Goal: Task Accomplishment & Management: Manage account settings

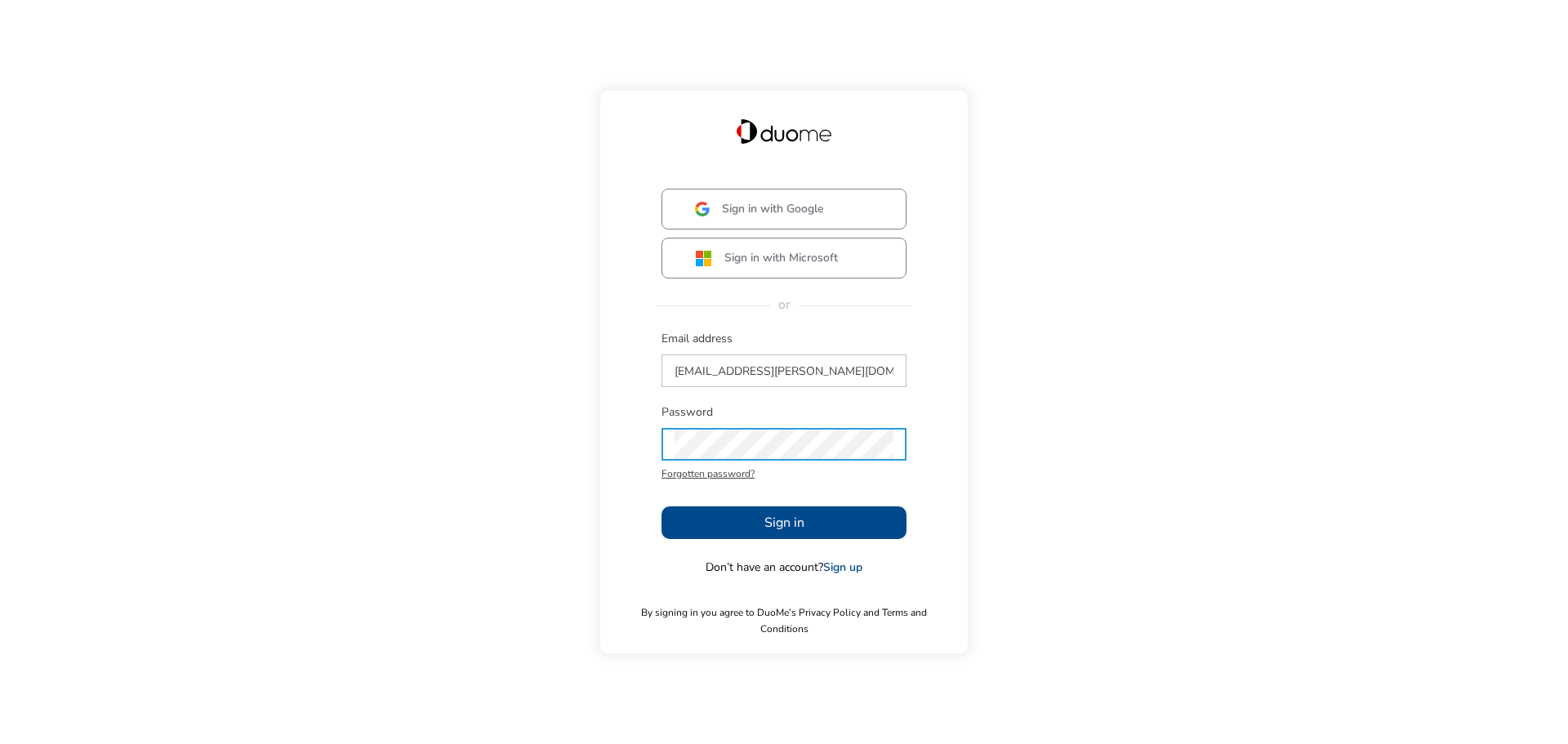
click at [799, 532] on span "Sign in" at bounding box center [784, 522] width 40 height 19
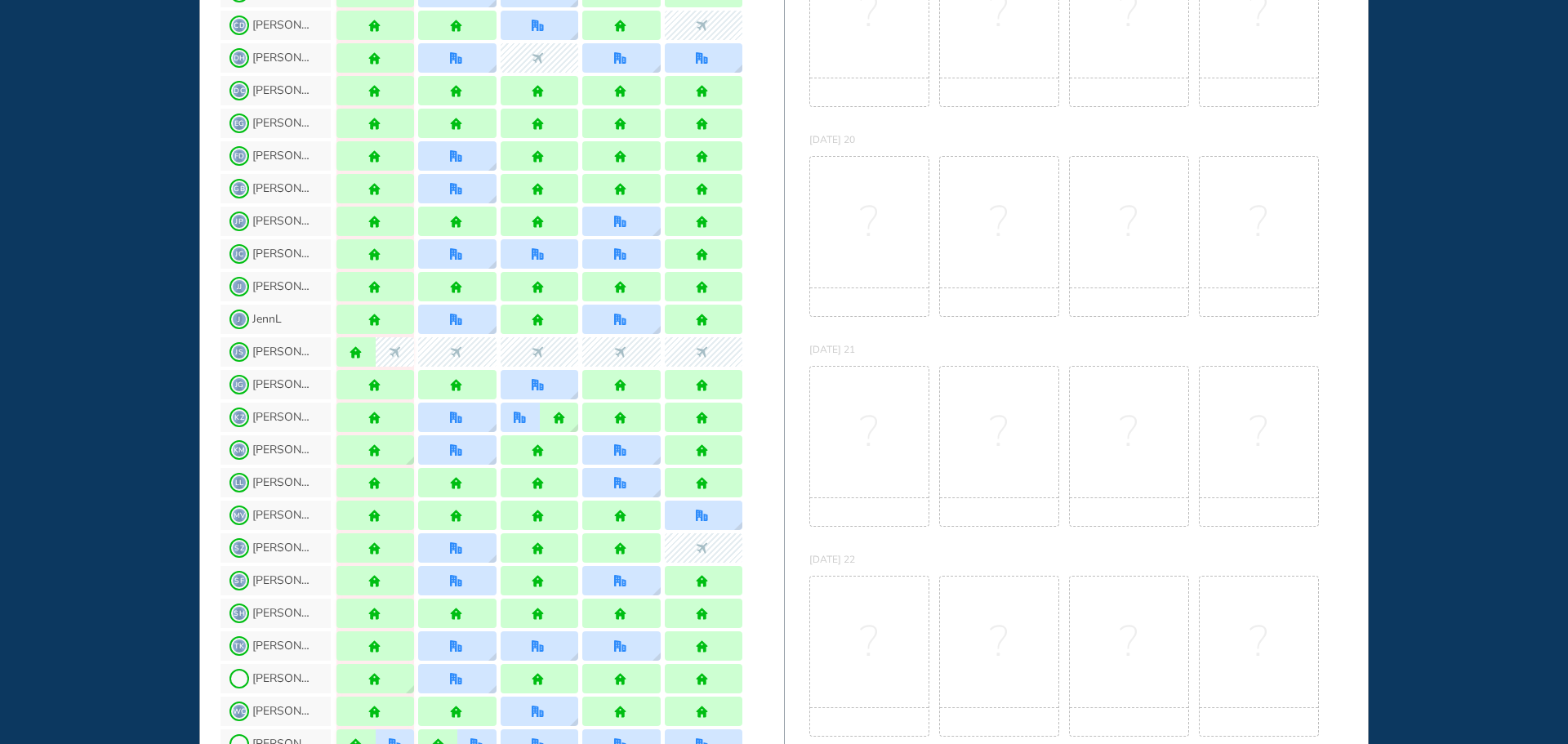
scroll to position [490, 0]
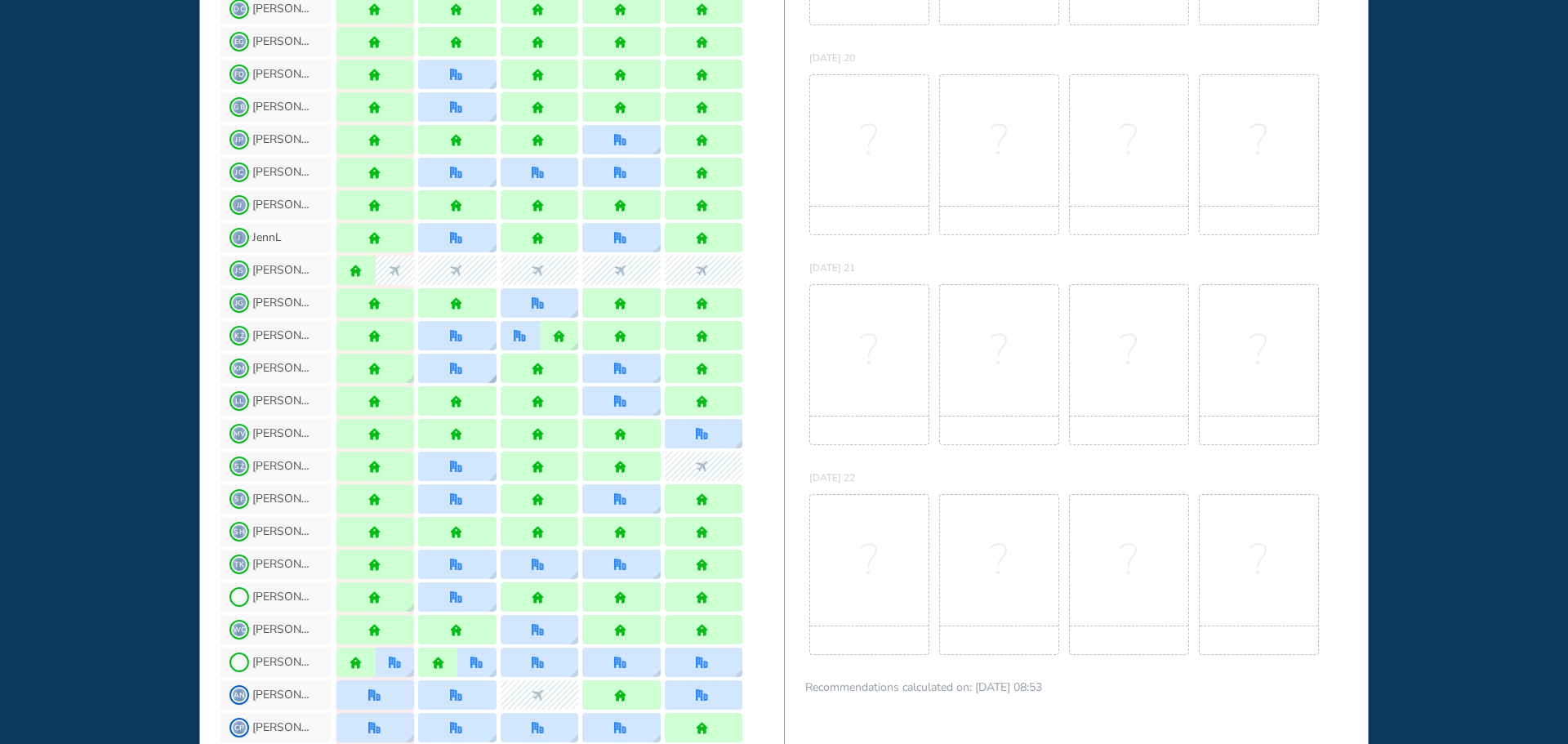
click at [448, 376] on div at bounding box center [457, 368] width 78 height 29
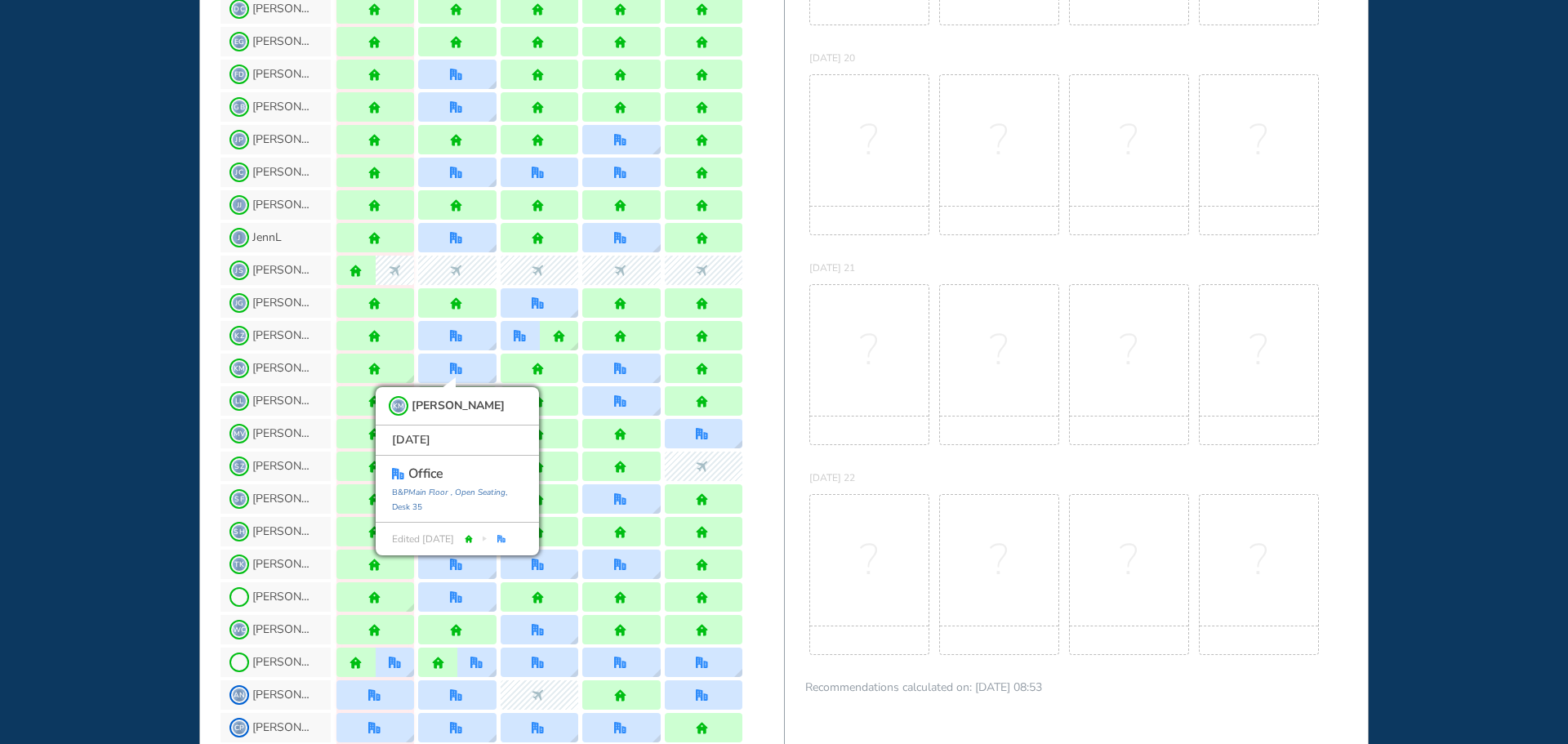
click at [80, 369] on div "WHO'S WHERE WHEN MY WORK INITIATIVES 92 DF New! NOTIFICATIONS All Location Task…" at bounding box center [784, 372] width 1568 height 744
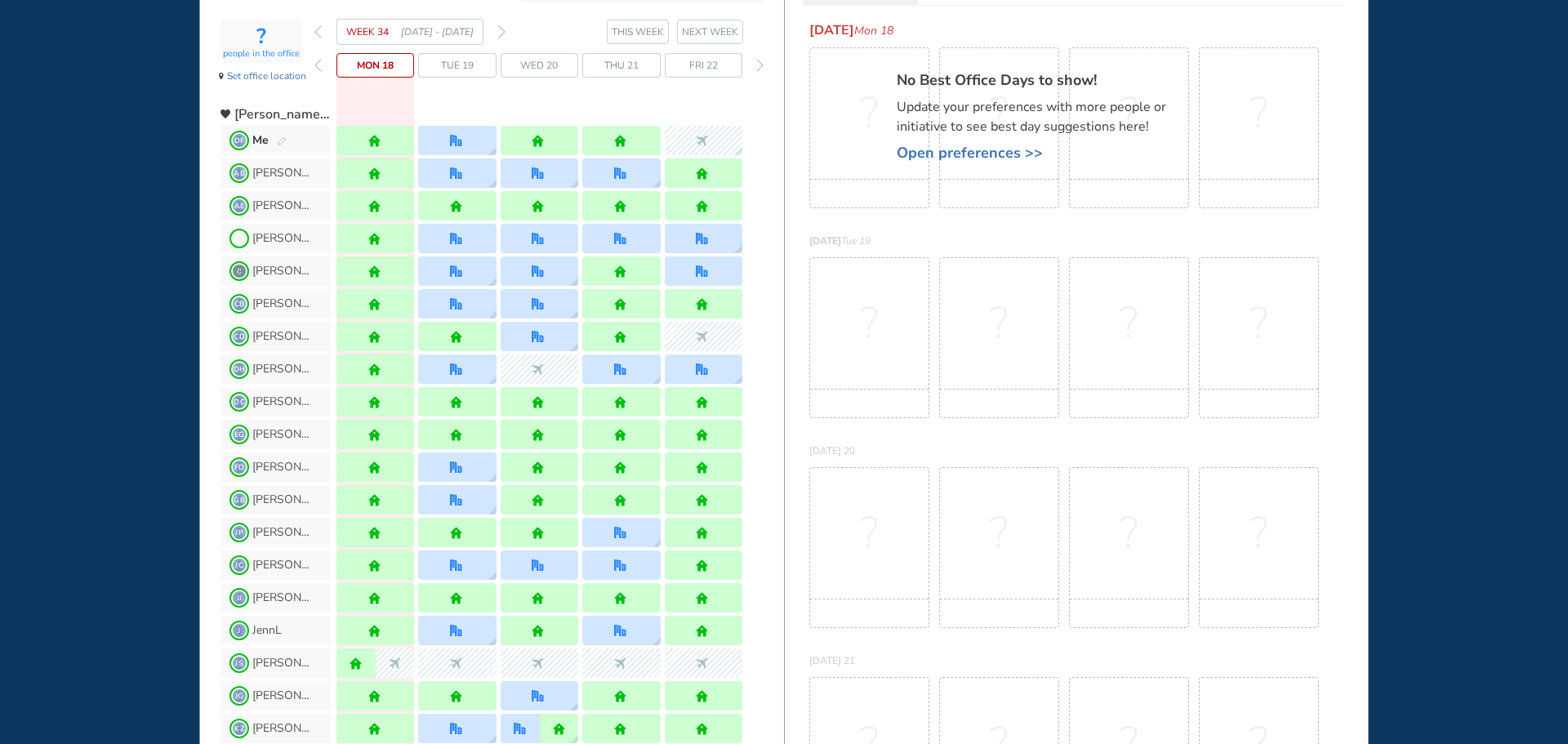
scroll to position [0, 0]
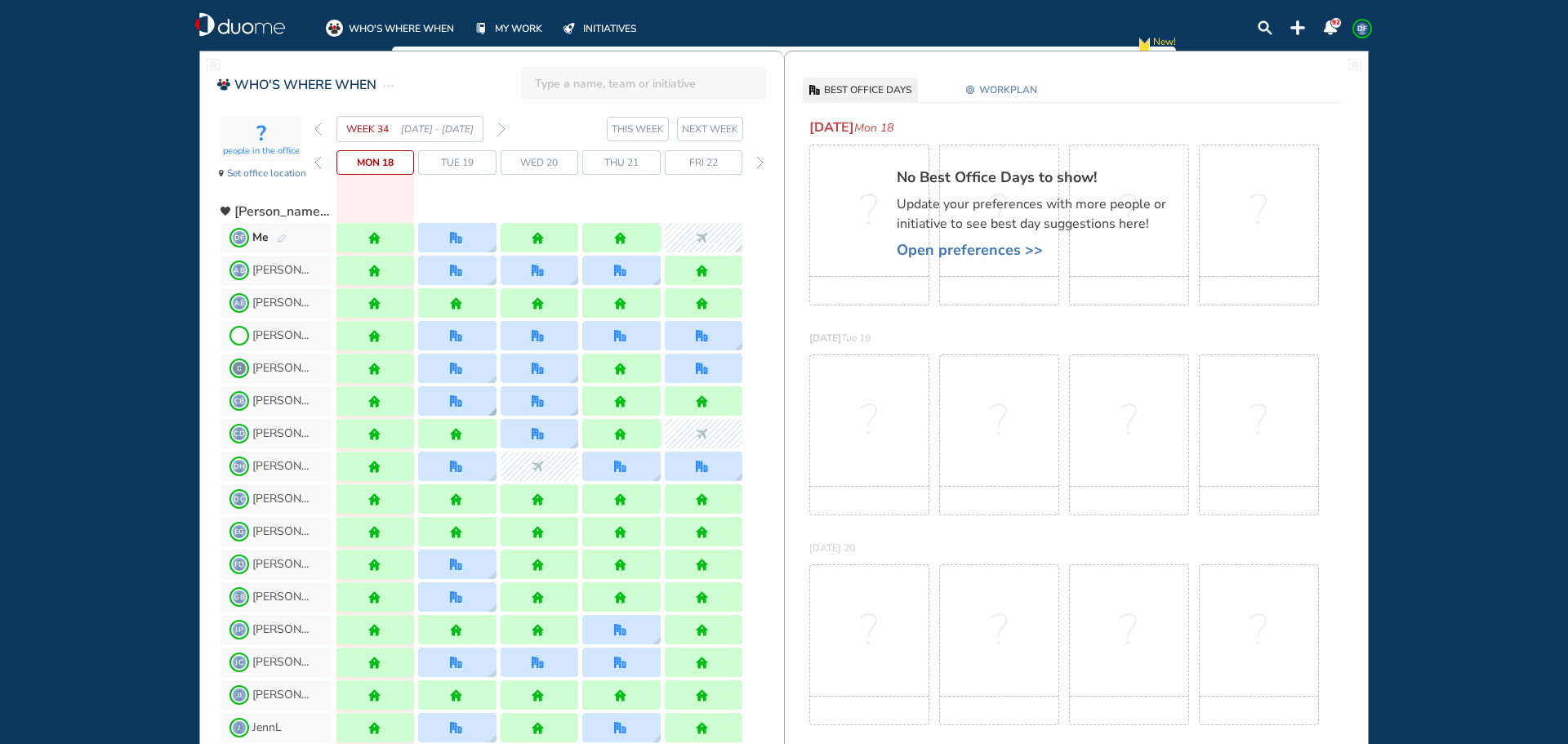
click at [462, 400] on img "office" at bounding box center [456, 401] width 13 height 13
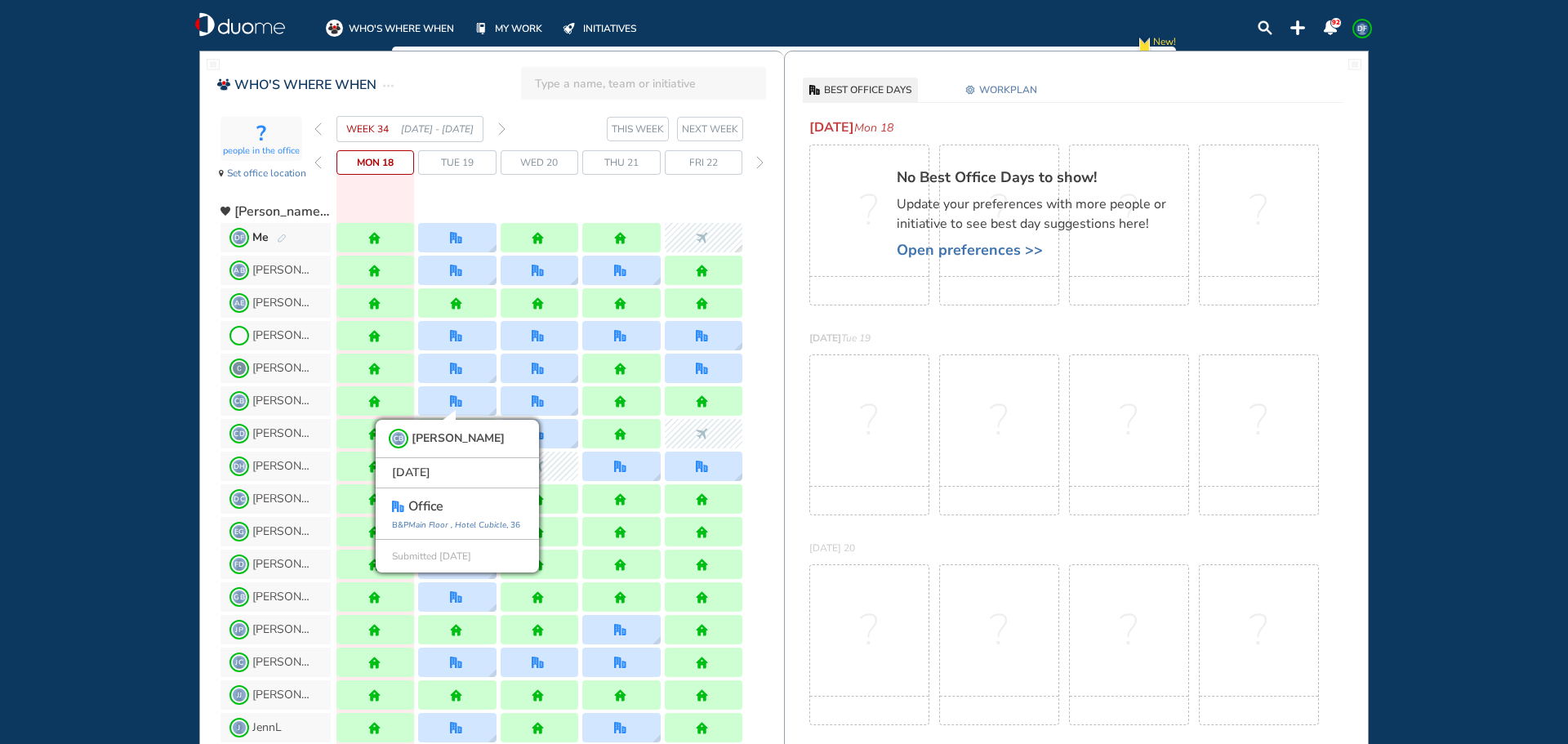
click at [147, 421] on div "WHO'S WHERE WHEN MY WORK INITIATIVES 92 DF New! NOTIFICATIONS All Location Task…" at bounding box center [784, 372] width 1568 height 744
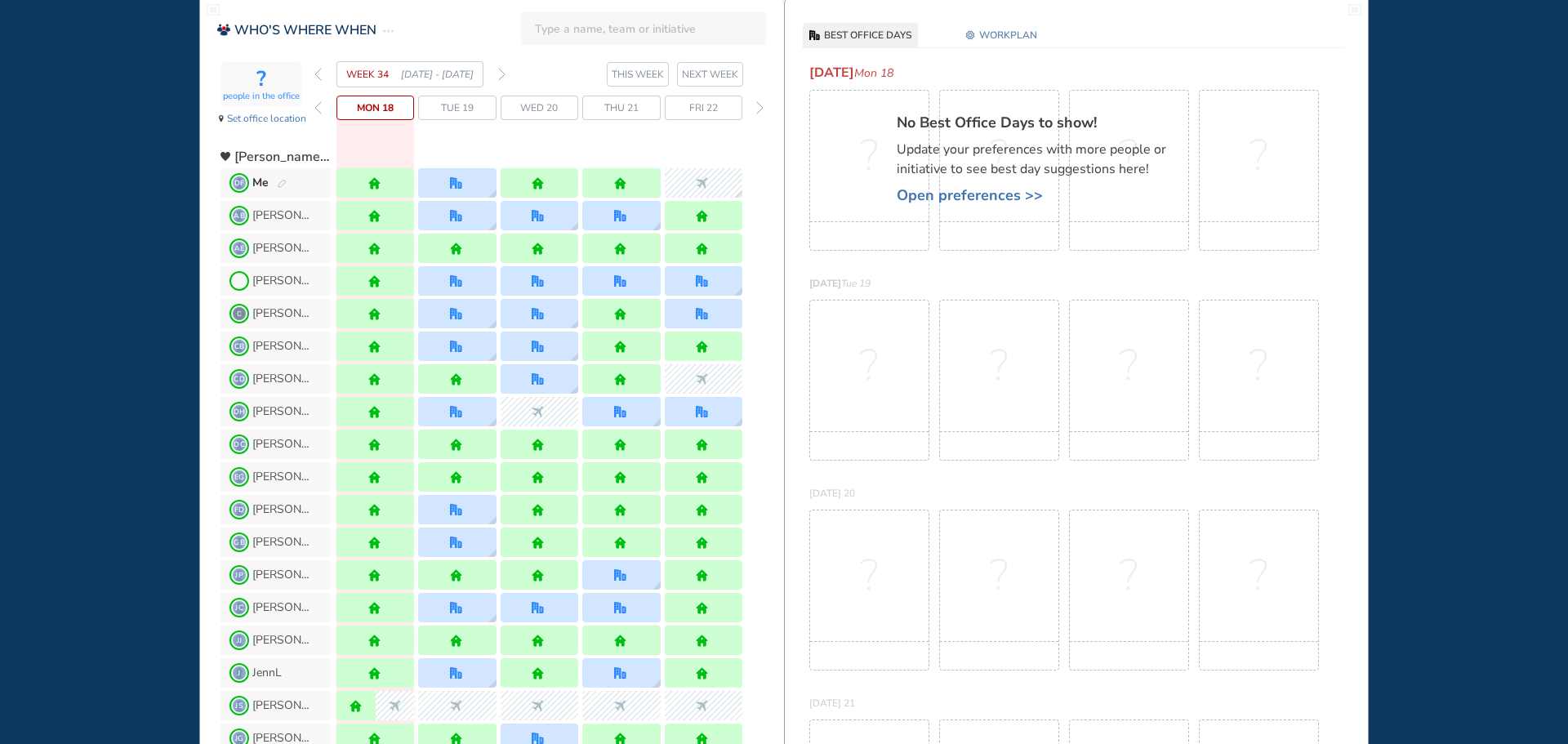
scroll to position [81, 0]
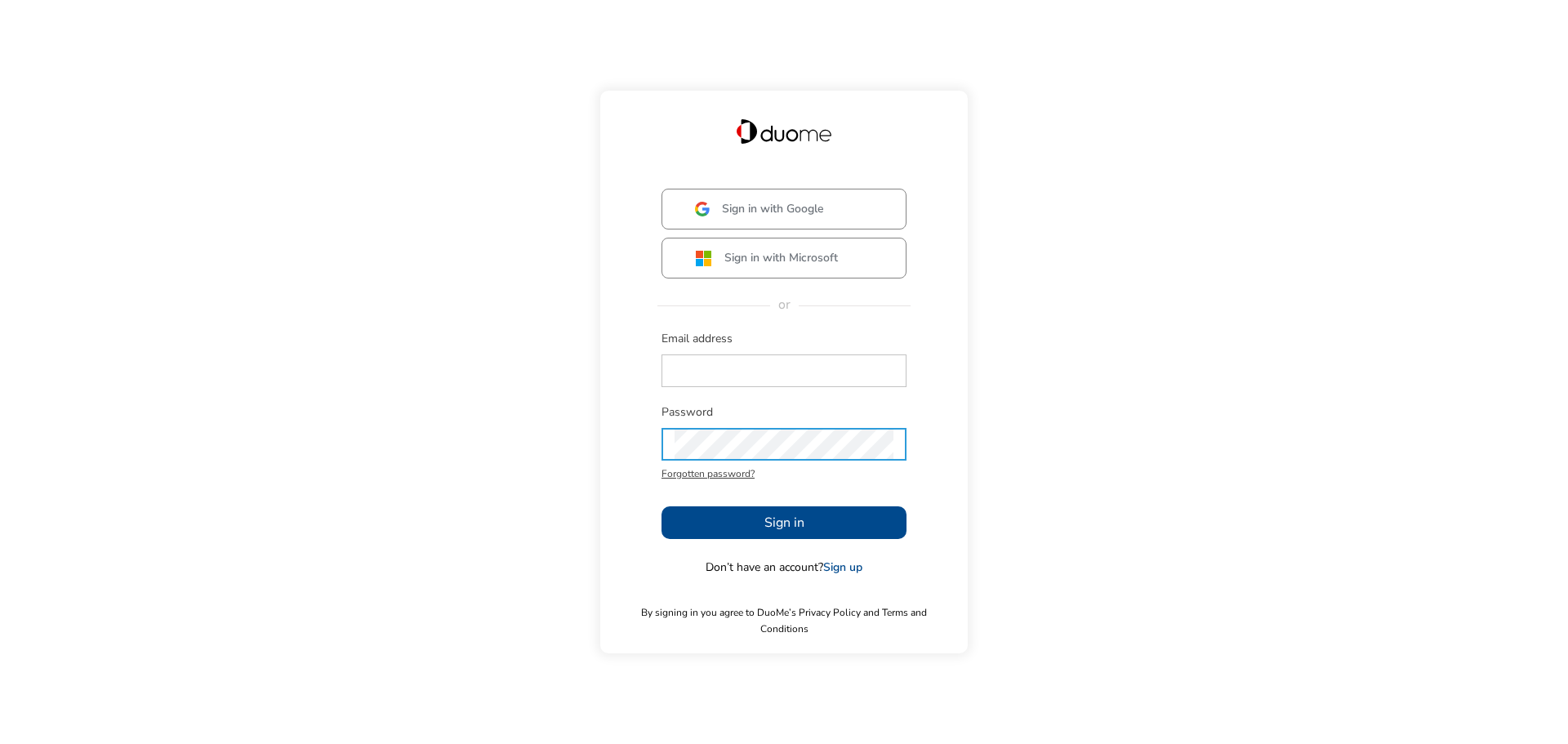
type input "[EMAIL_ADDRESS][PERSON_NAME][DOMAIN_NAME]"
click at [814, 528] on button "Sign in" at bounding box center [784, 522] width 245 height 33
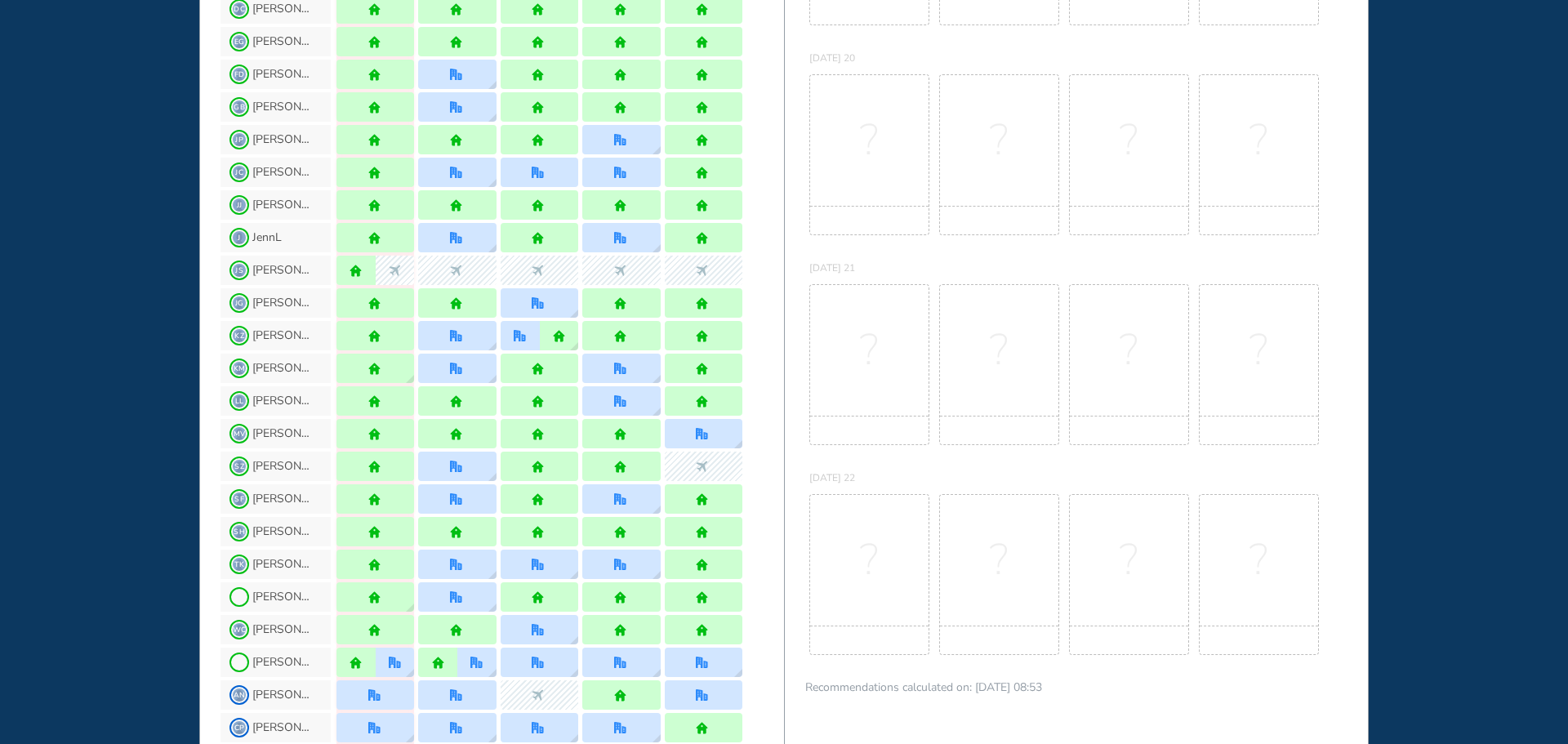
scroll to position [571, 0]
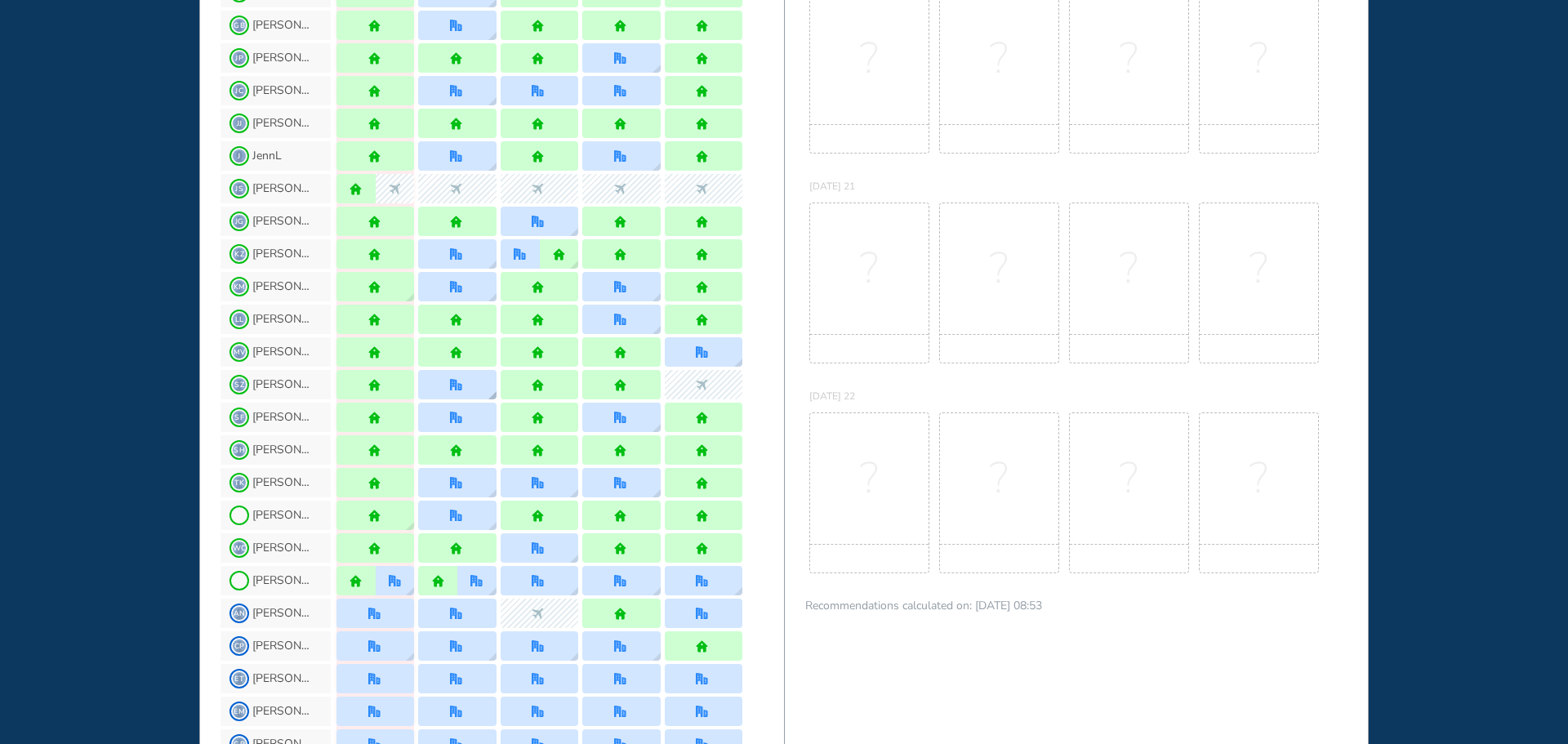
click at [462, 380] on img "office" at bounding box center [456, 385] width 13 height 13
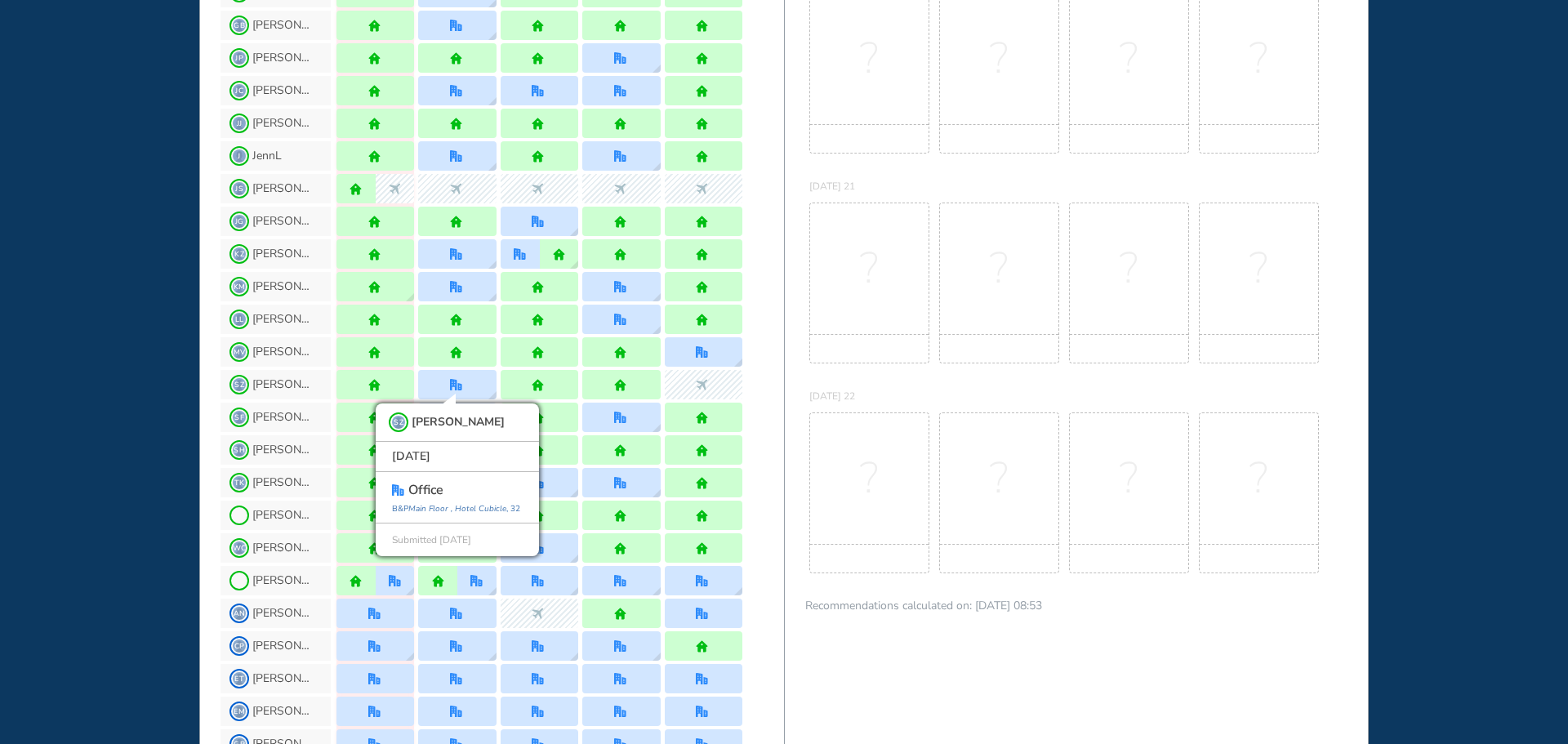
click at [125, 344] on div "WHO'S WHERE WHEN MY WORK INITIATIVES 92 DF New! NOTIFICATIONS All Location Task…" at bounding box center [784, 372] width 1568 height 744
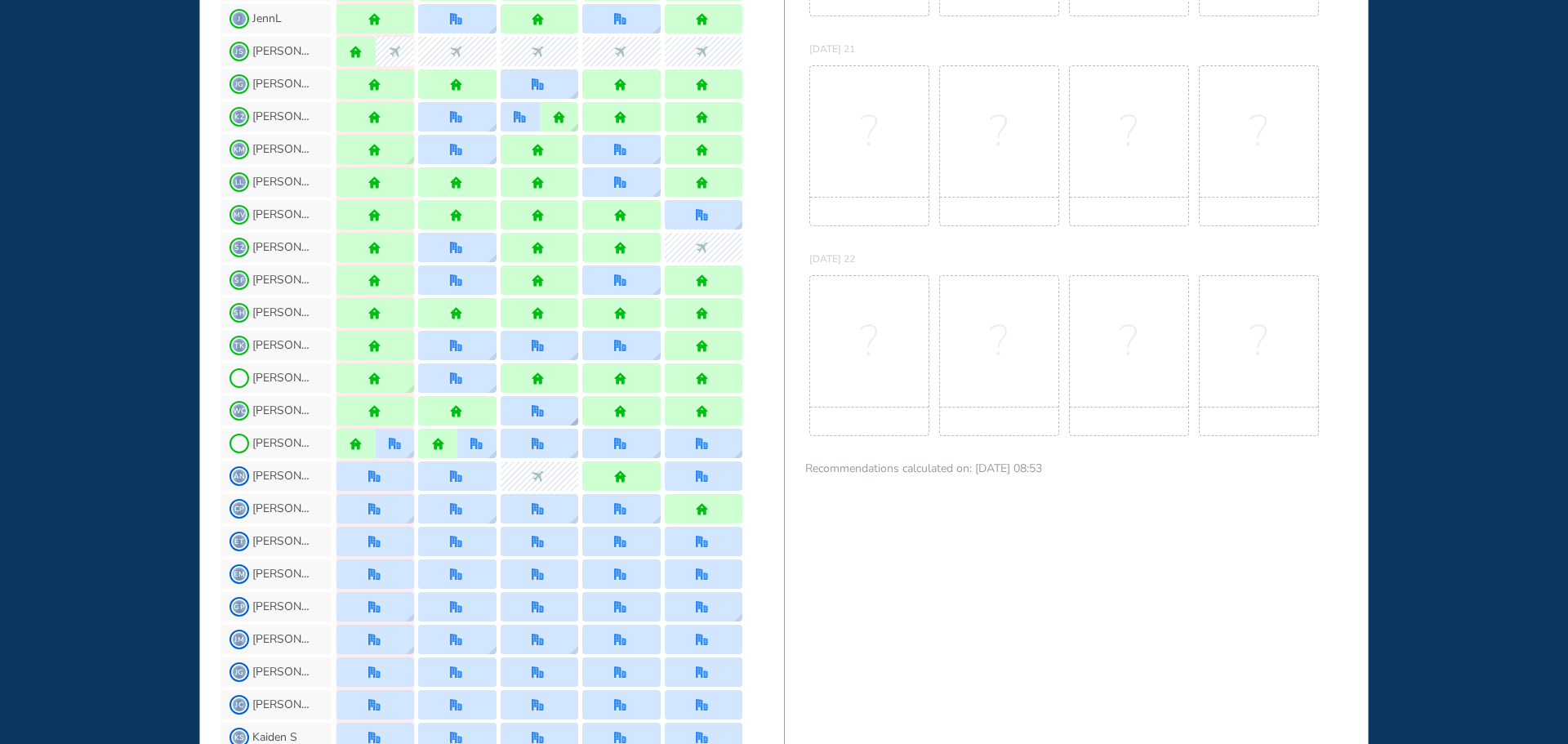
scroll to position [735, 0]
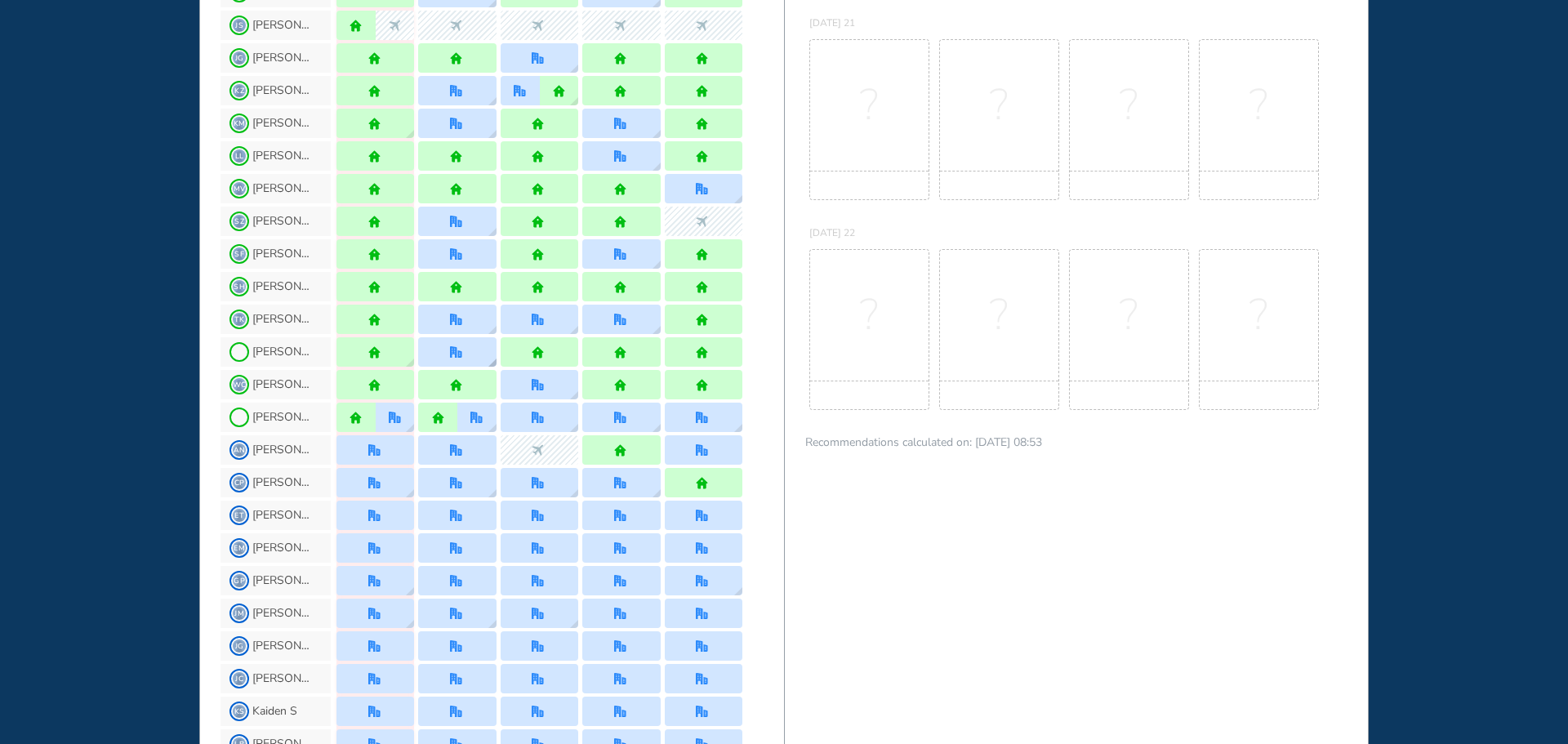
click at [458, 353] on img "office" at bounding box center [456, 352] width 13 height 13
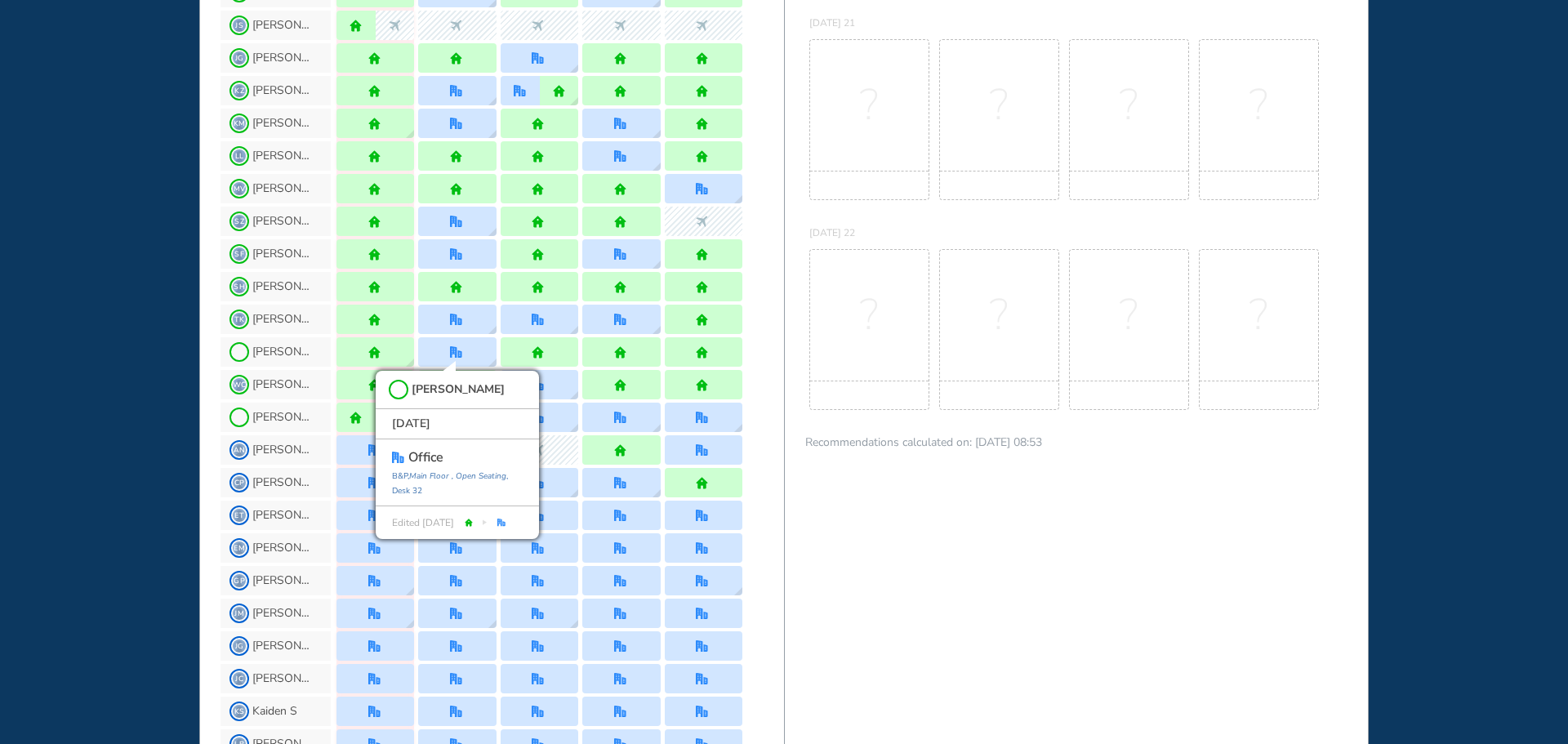
click at [56, 392] on div "WHO'S WHERE WHEN MY WORK INITIATIVES 92 DF New! NOTIFICATIONS All Location Task…" at bounding box center [784, 372] width 1568 height 744
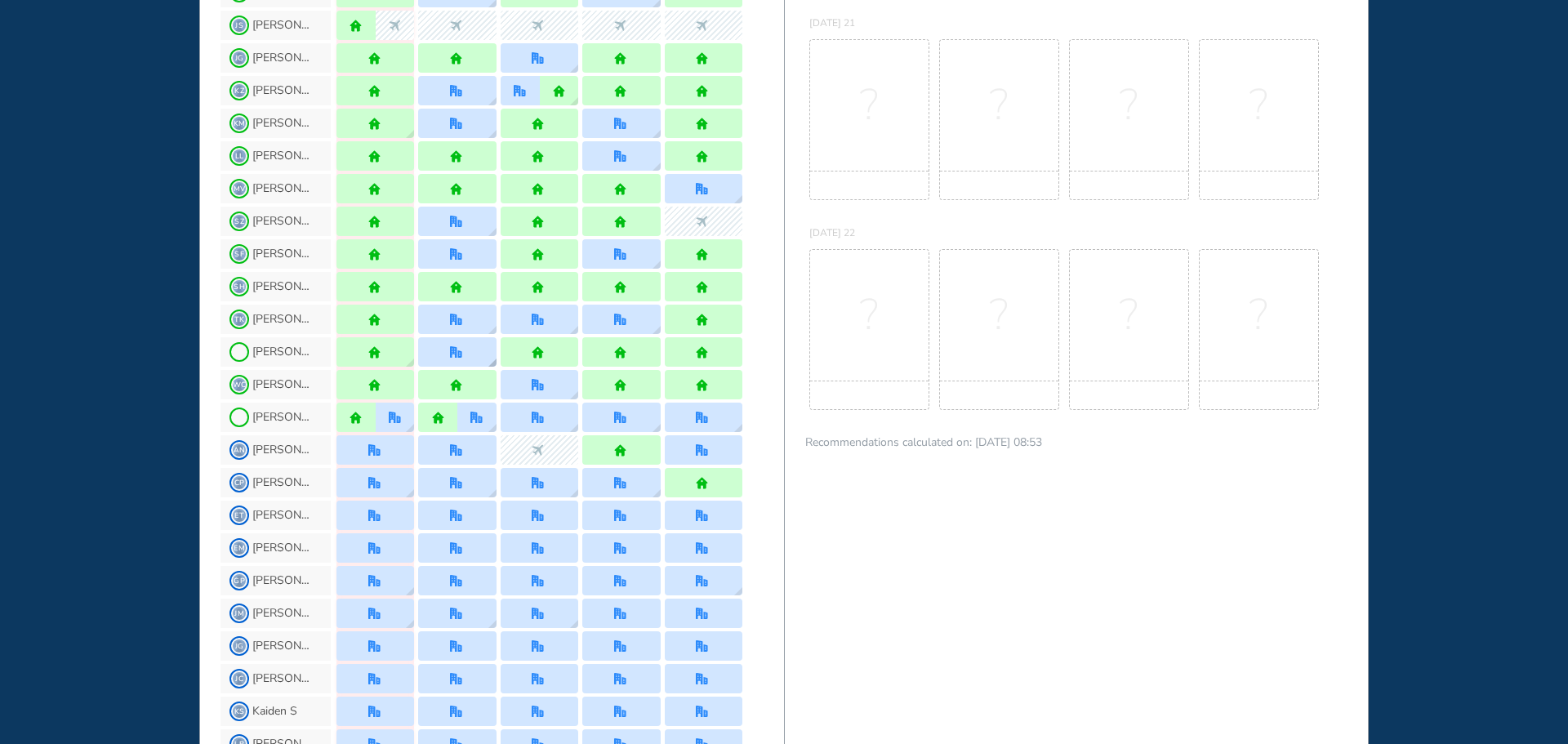
click at [467, 353] on div at bounding box center [457, 352] width 78 height 29
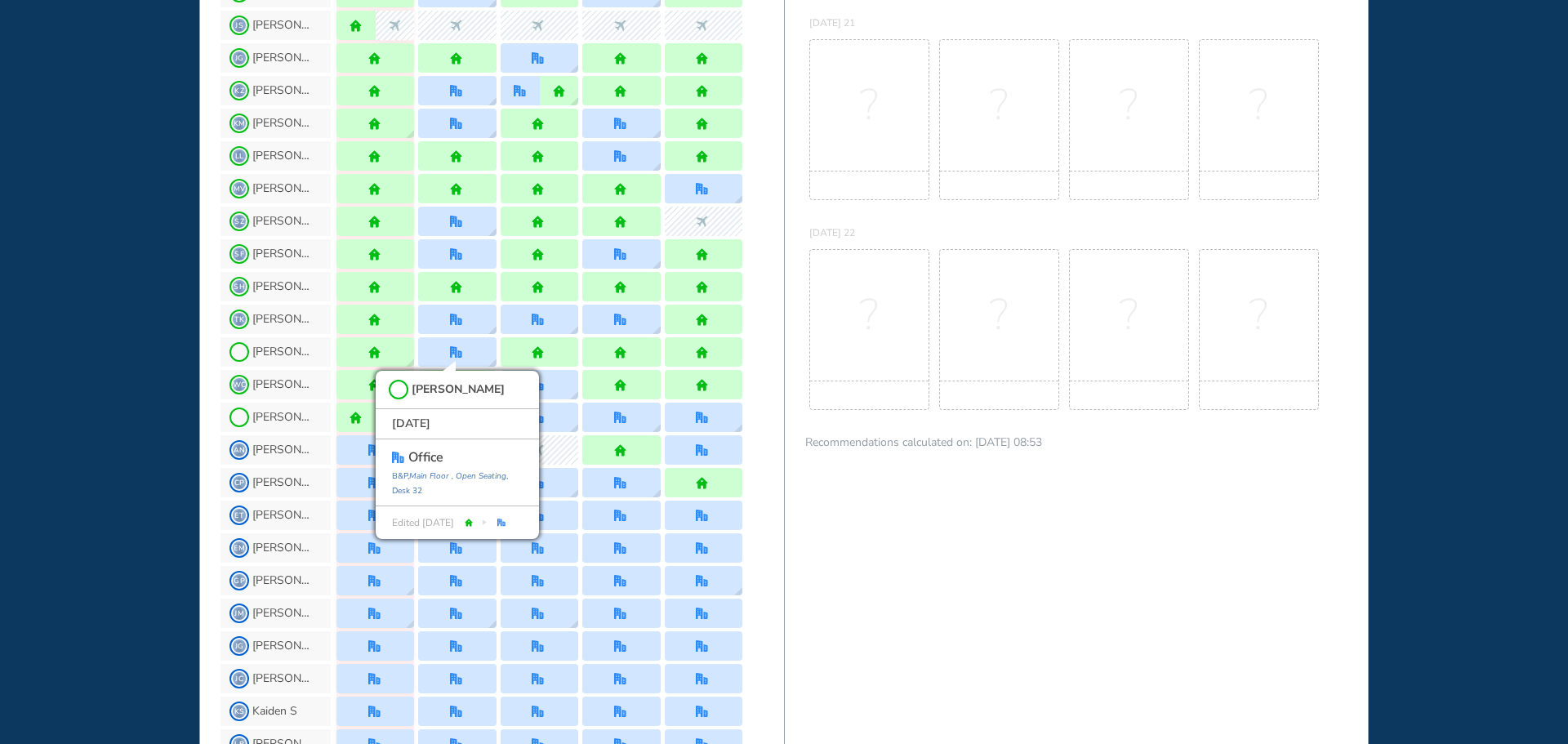
click at [0, 369] on div "WHO'S WHERE WHEN MY WORK INITIATIVES 92 DF New! NOTIFICATIONS All Location Task…" at bounding box center [784, 372] width 1568 height 744
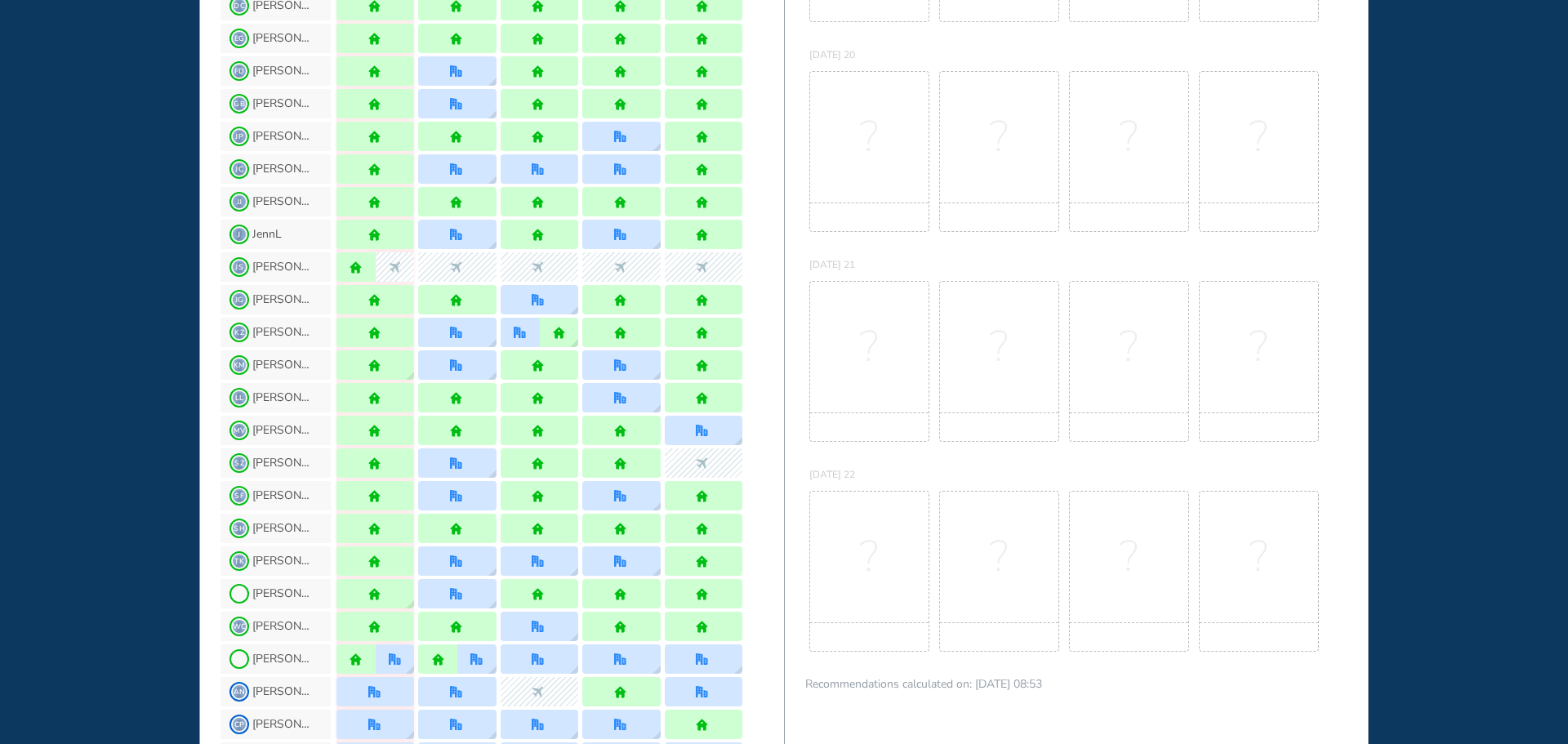
scroll to position [490, 0]
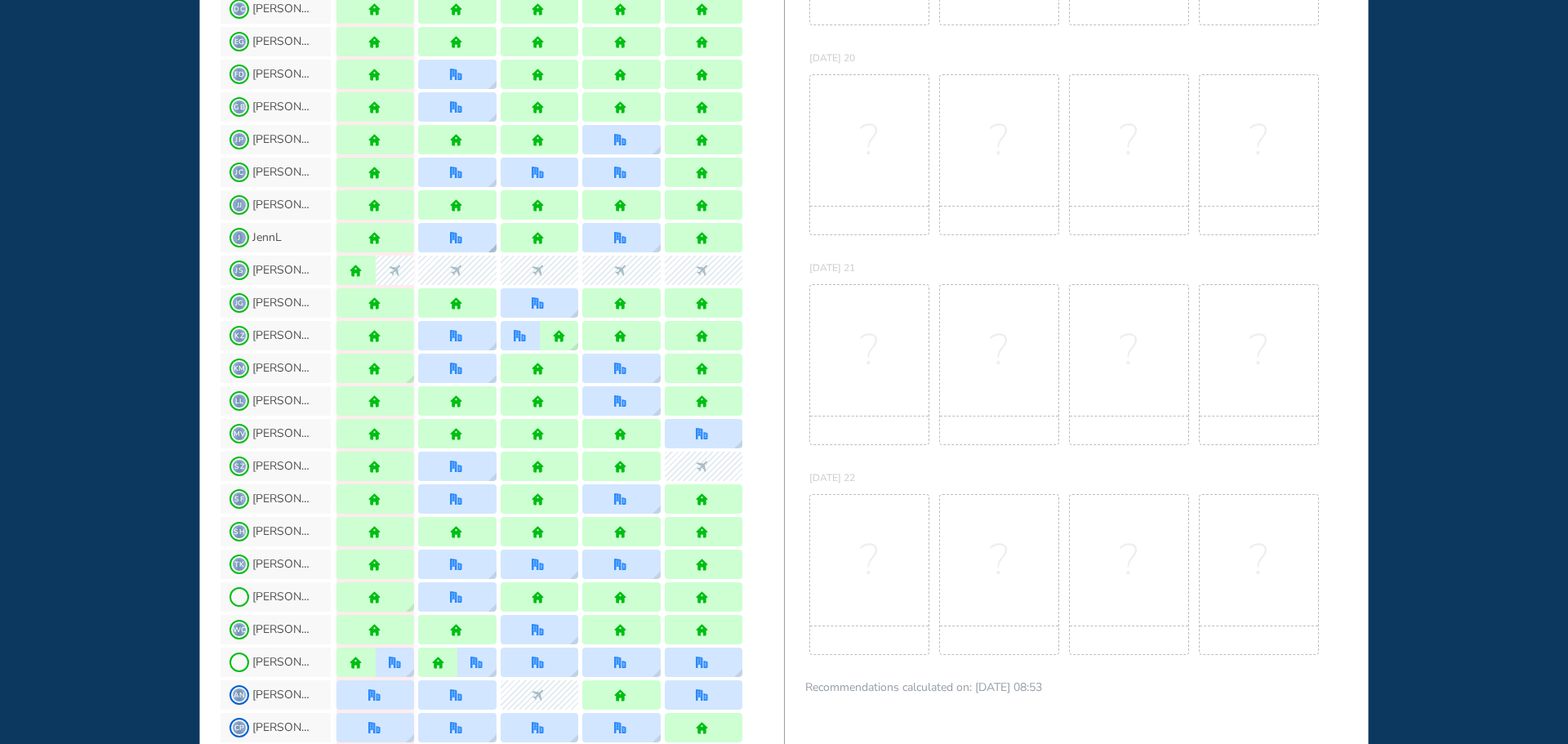
click at [457, 240] on img "office" at bounding box center [456, 238] width 13 height 13
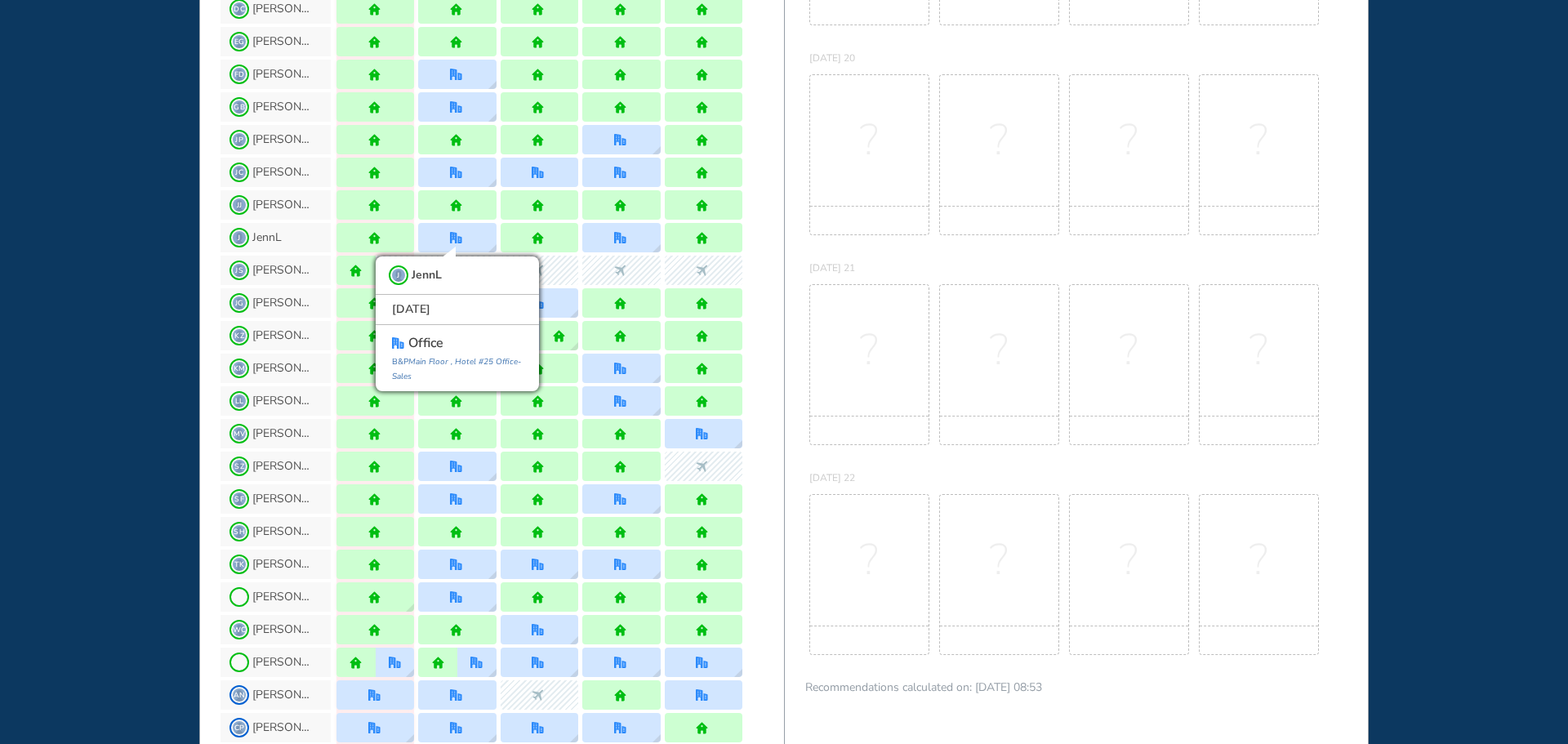
click at [23, 284] on div "WHO'S WHERE WHEN MY WORK INITIATIVES 92 DF New! NOTIFICATIONS All Location Task…" at bounding box center [784, 372] width 1568 height 744
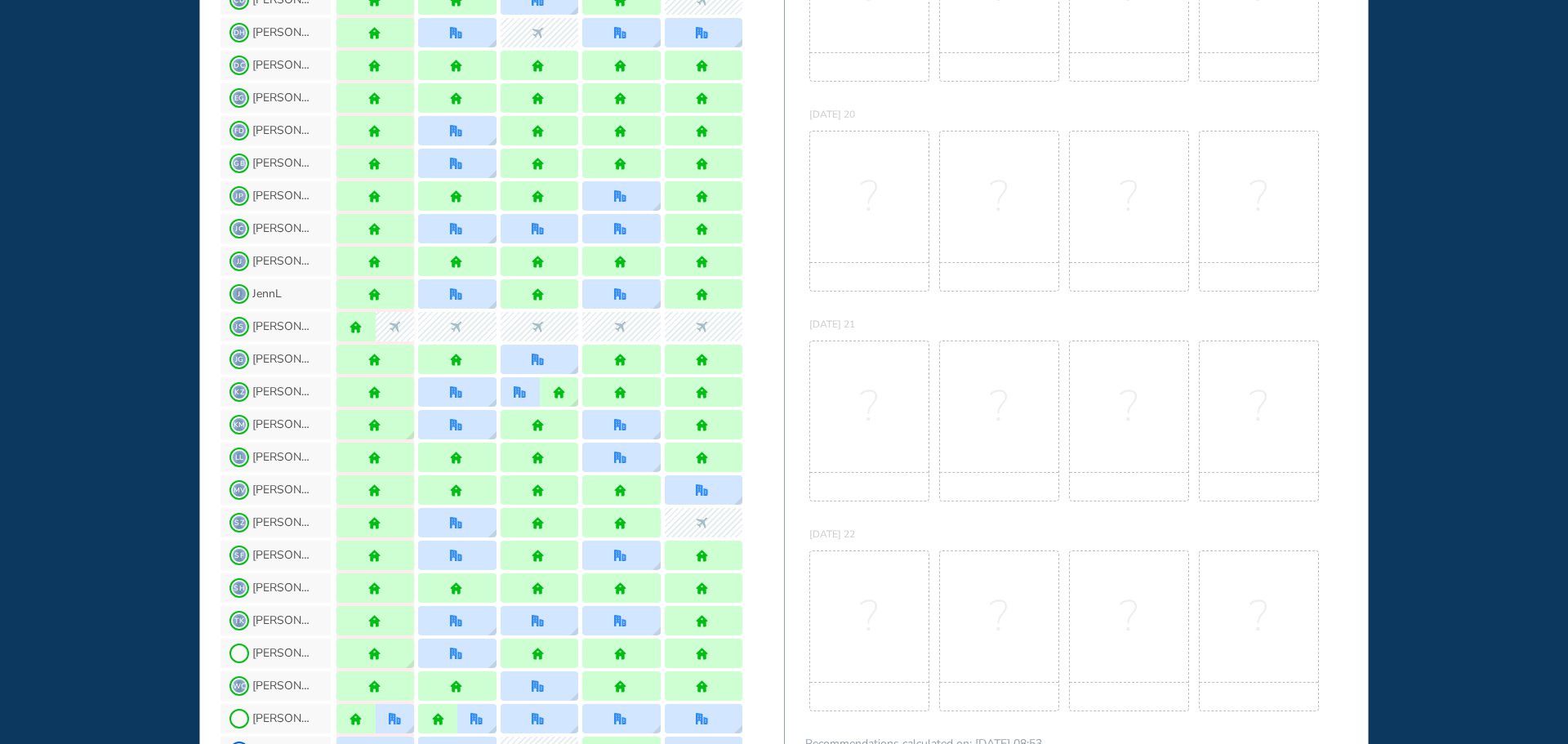
scroll to position [408, 0]
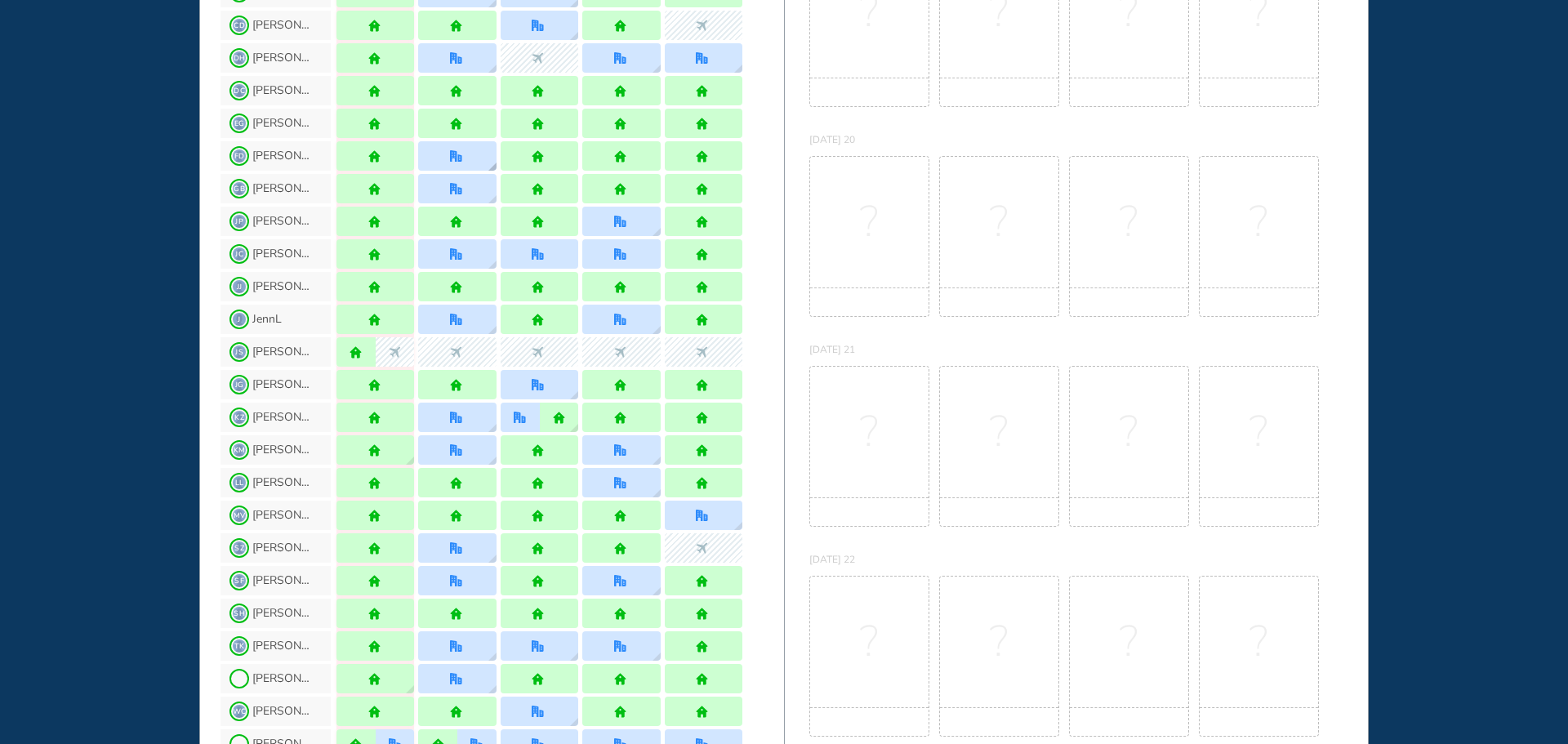
click at [461, 155] on img "office" at bounding box center [456, 156] width 13 height 13
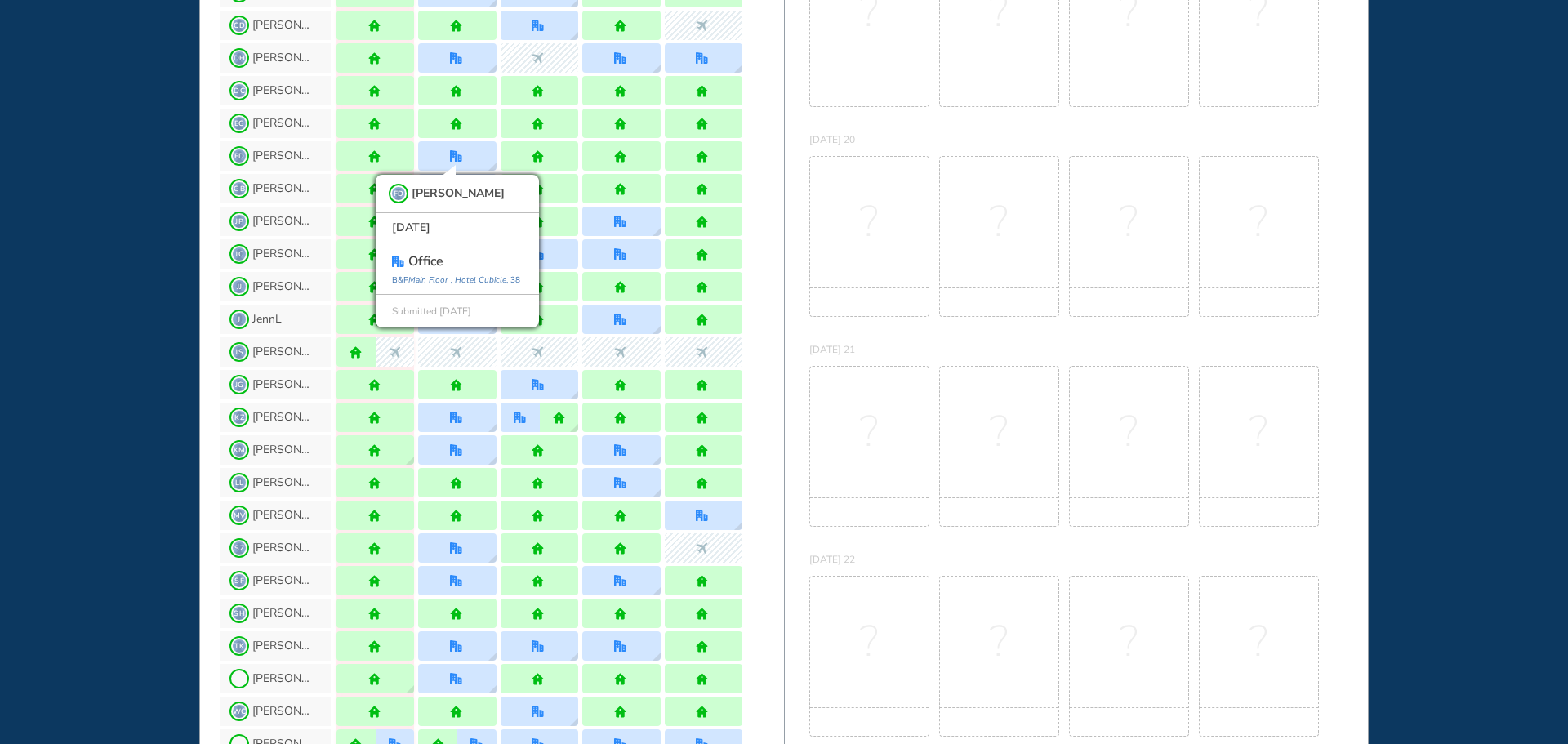
click at [47, 215] on div "WHO'S WHERE WHEN MY WORK INITIATIVES 92 DF New! NOTIFICATIONS All Location Task…" at bounding box center [784, 372] width 1568 height 744
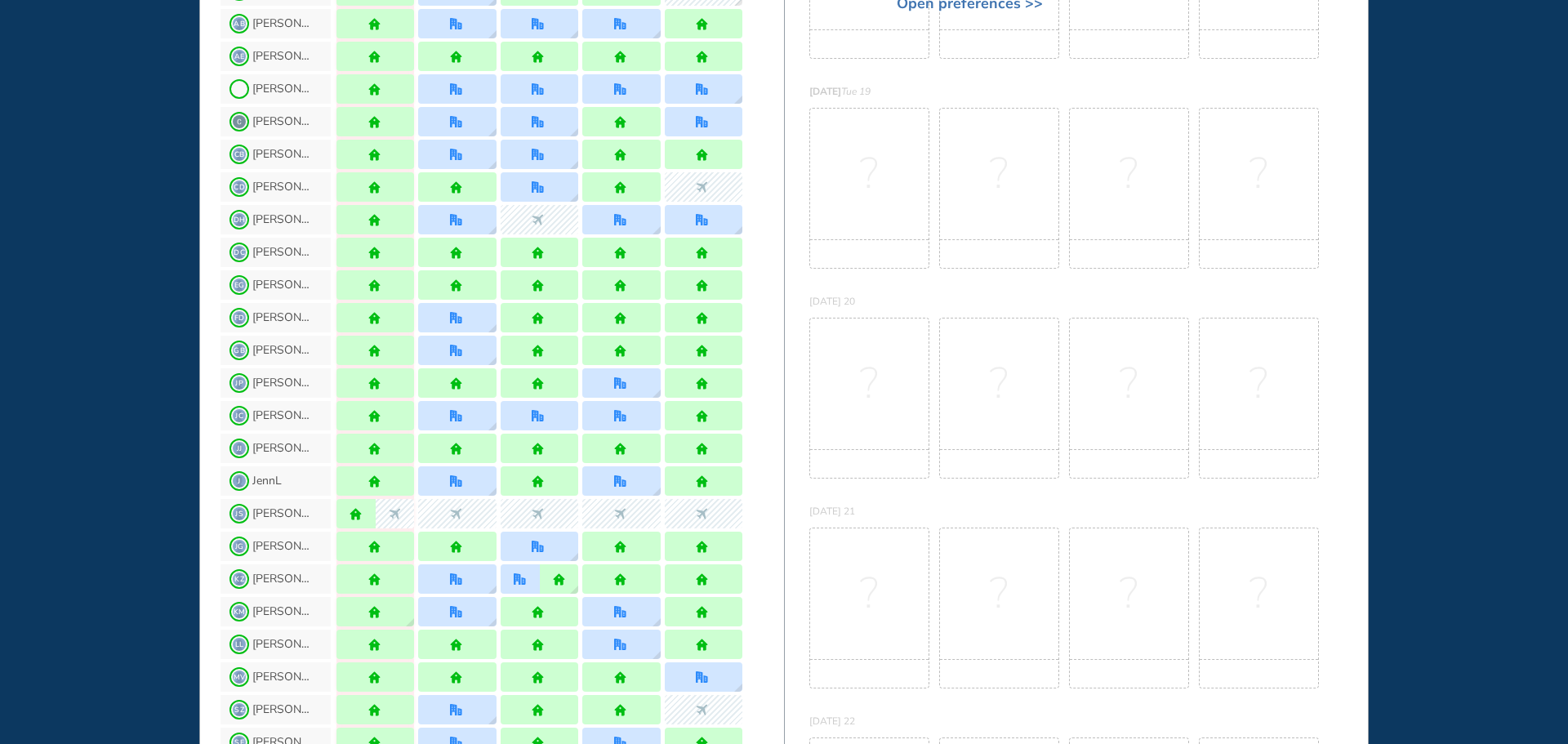
scroll to position [245, 0]
click at [467, 162] on div at bounding box center [457, 156] width 78 height 29
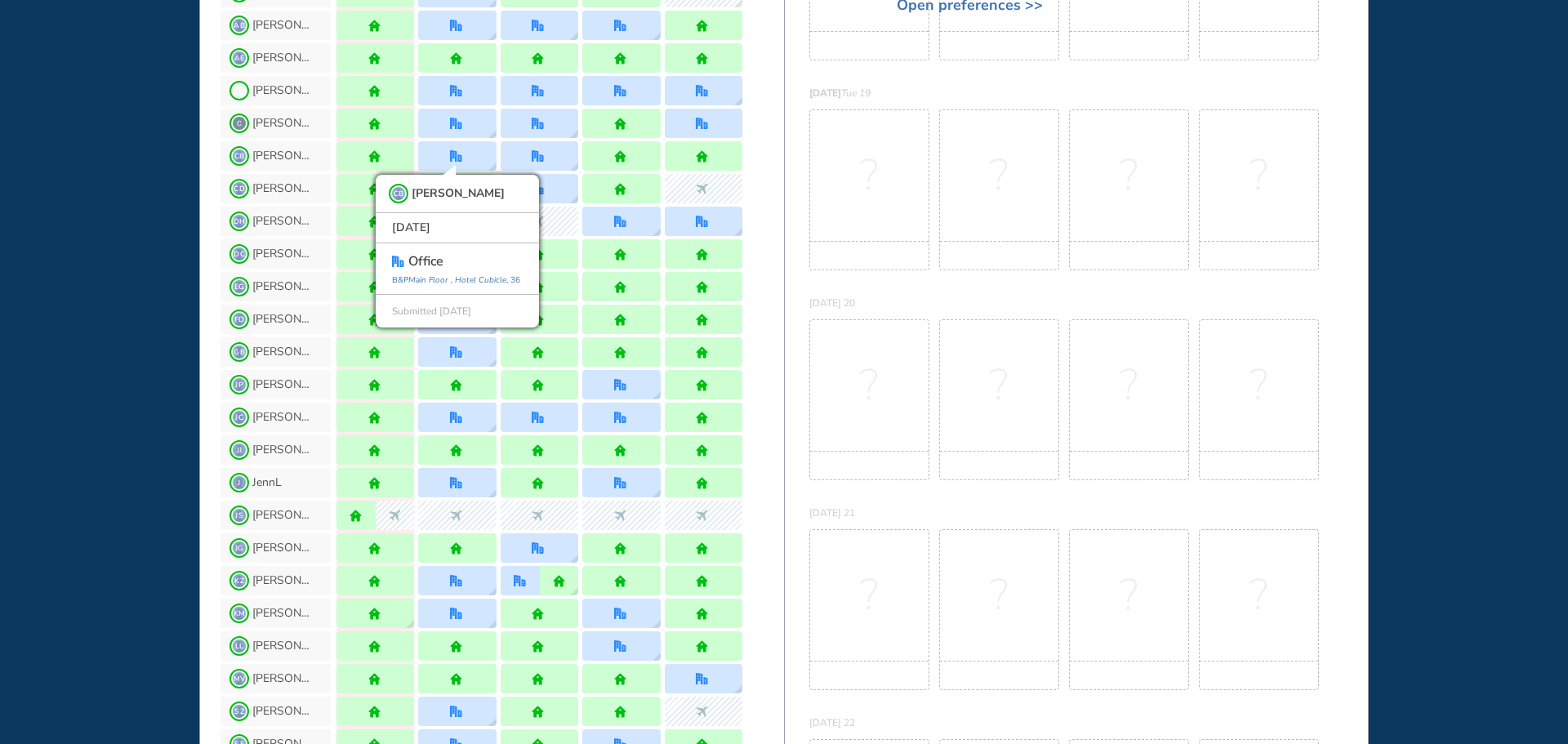
click at [54, 297] on div "WHO'S WHERE WHEN MY WORK INITIATIVES 92 DF New! NOTIFICATIONS All Location Task…" at bounding box center [784, 372] width 1568 height 744
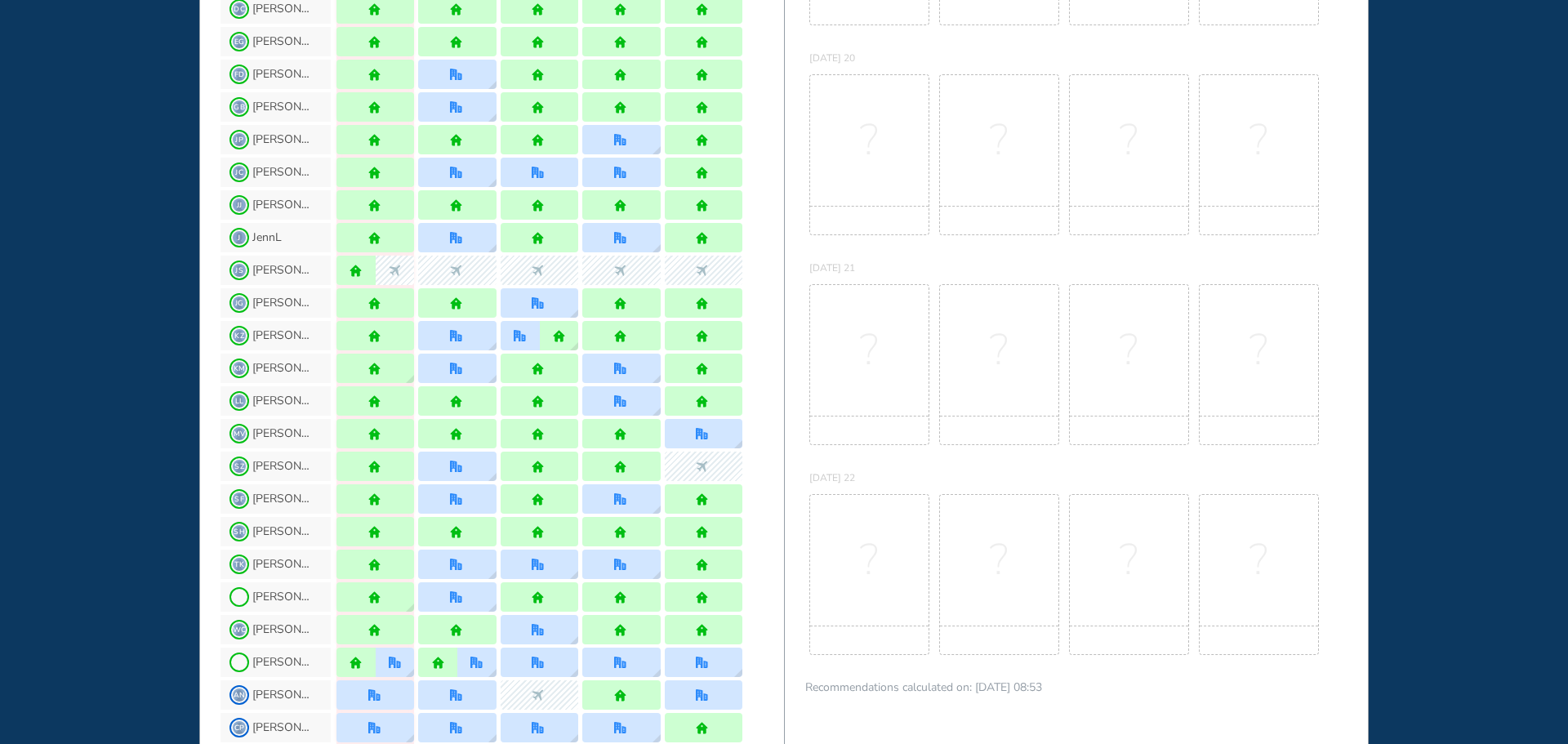
scroll to position [0, 0]
